Goal: Find specific page/section: Find specific page/section

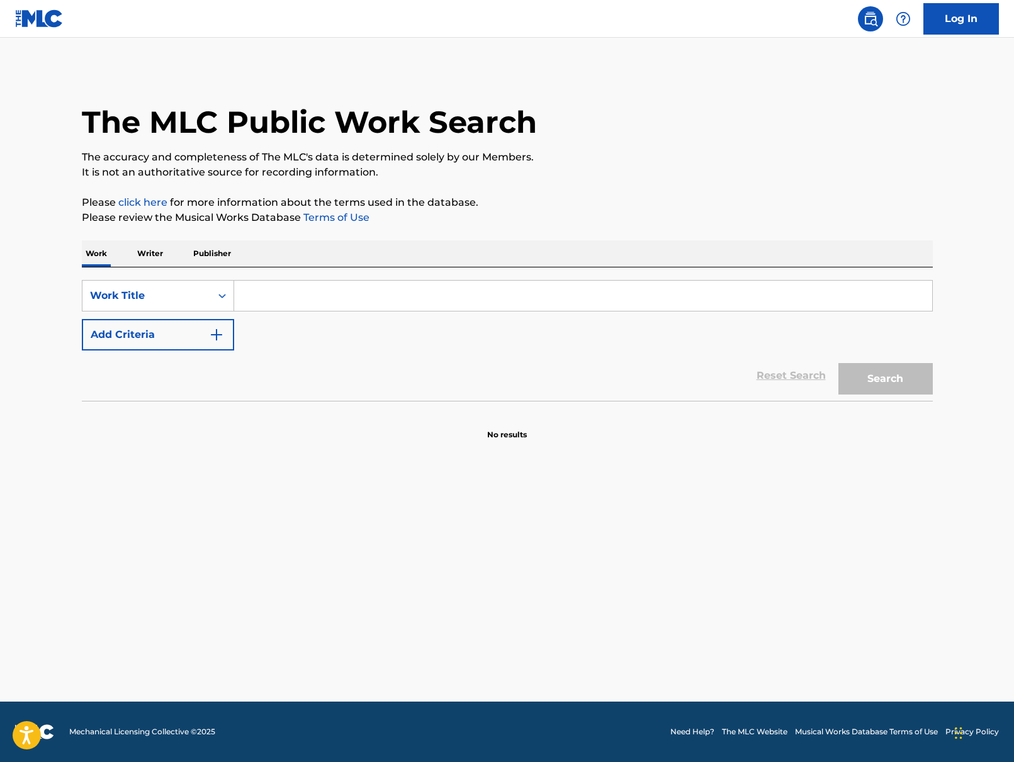
click at [389, 300] on input "Search Form" at bounding box center [583, 296] width 698 height 30
click at [148, 254] on p "Writer" at bounding box center [149, 253] width 33 height 26
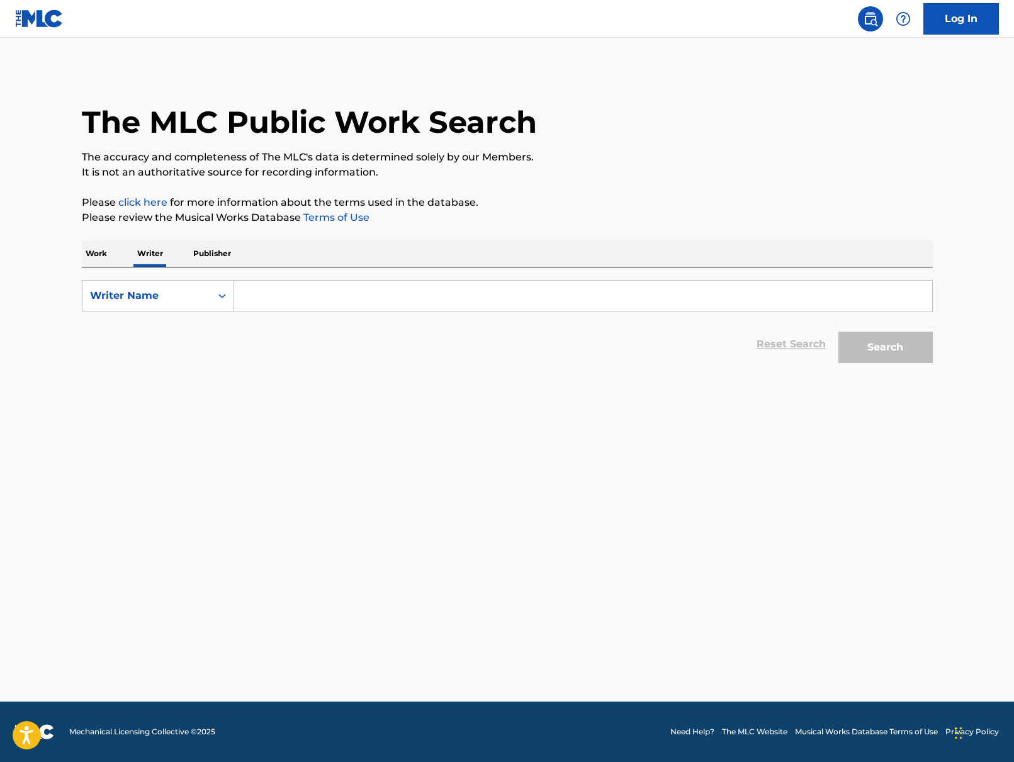
click at [90, 255] on p "Work" at bounding box center [96, 253] width 29 height 26
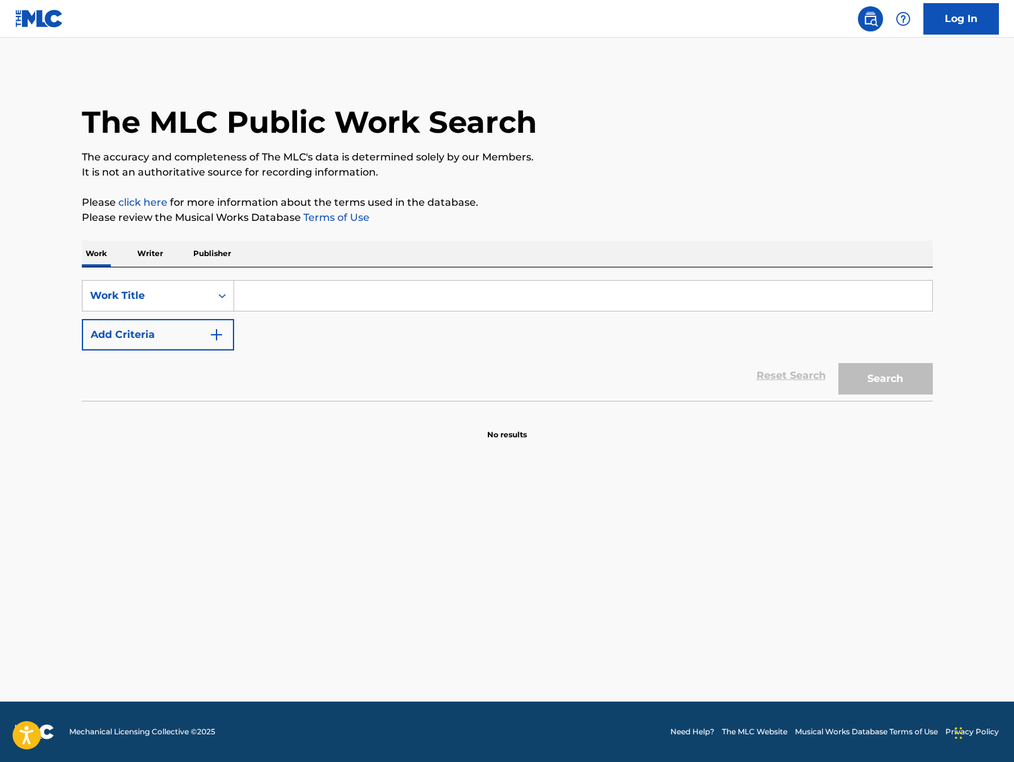
click at [143, 259] on p "Writer" at bounding box center [149, 253] width 33 height 26
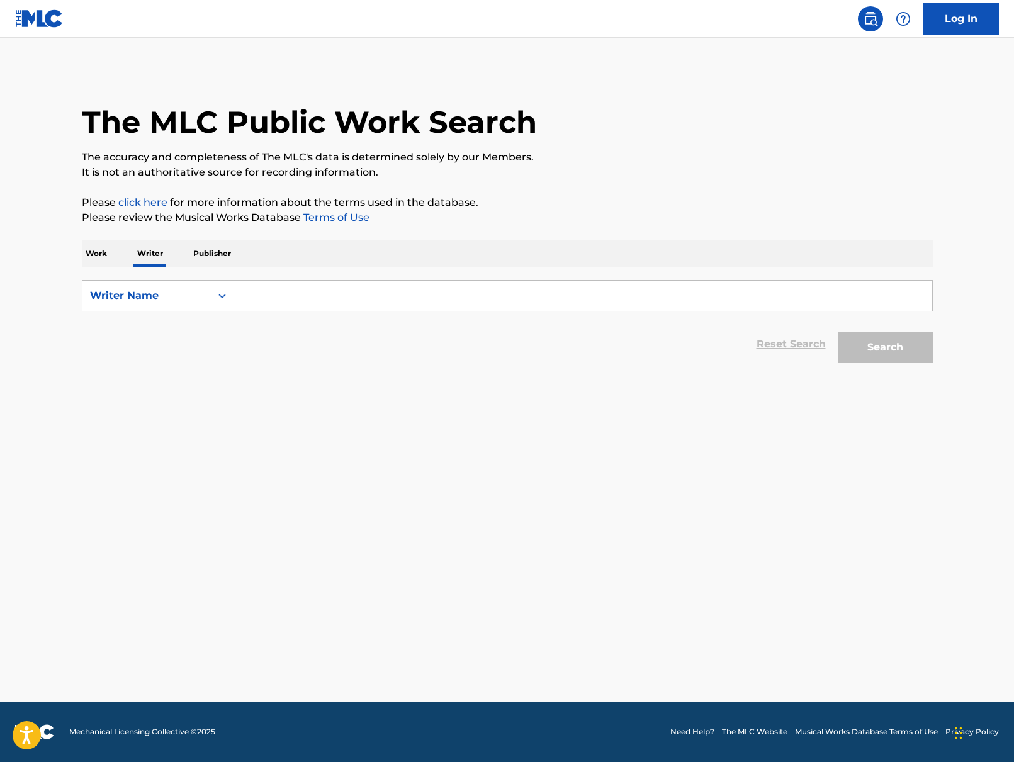
click at [91, 257] on p "Work" at bounding box center [96, 253] width 29 height 26
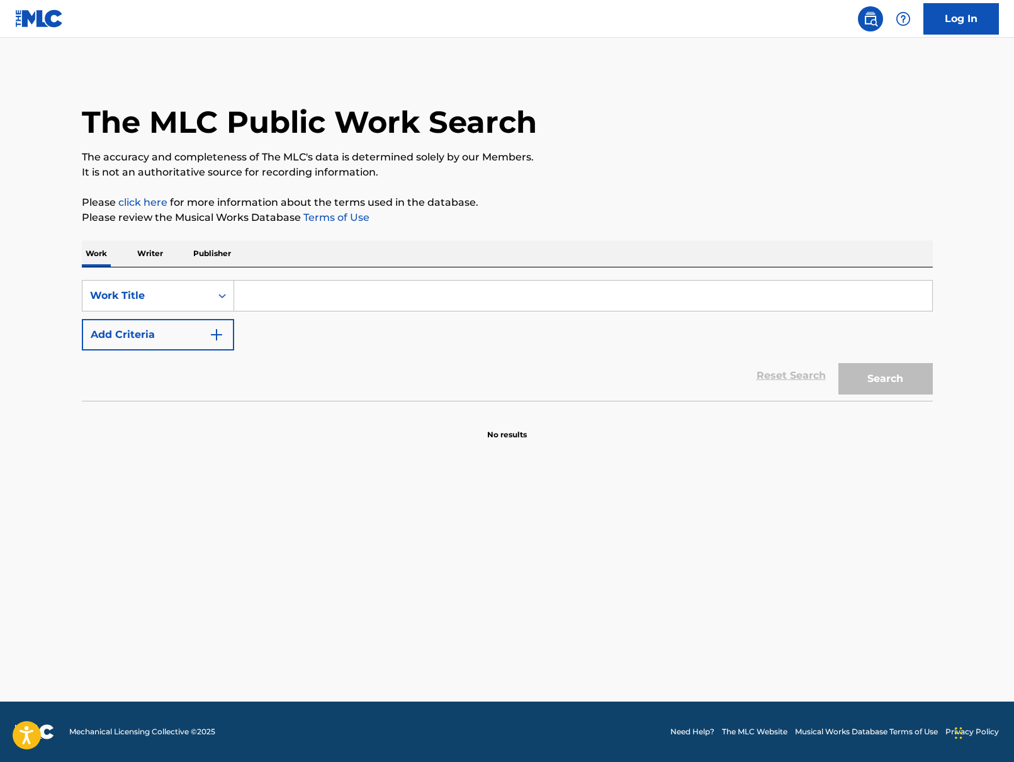
click at [206, 256] on p "Publisher" at bounding box center [211, 253] width 45 height 26
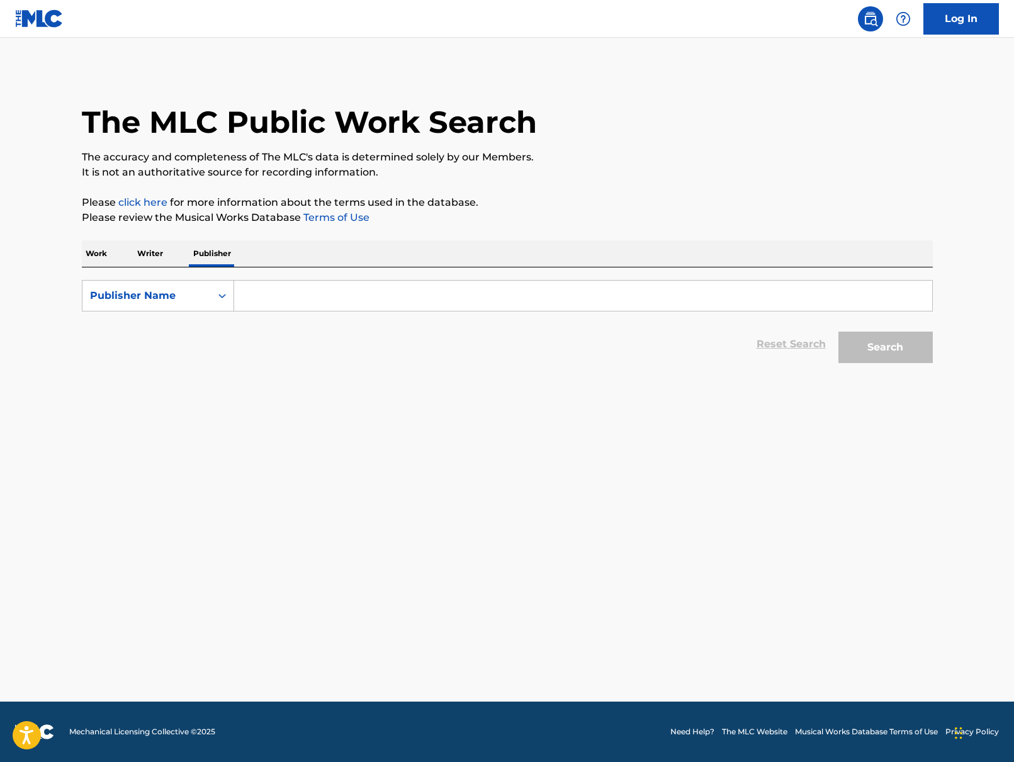
click at [101, 257] on p "Work" at bounding box center [96, 253] width 29 height 26
